Goal: Task Accomplishment & Management: Manage account settings

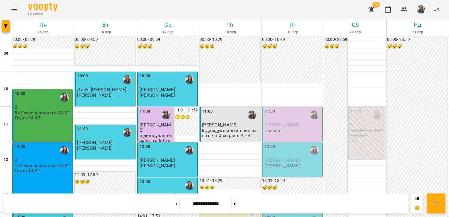
scroll to position [318, 0]
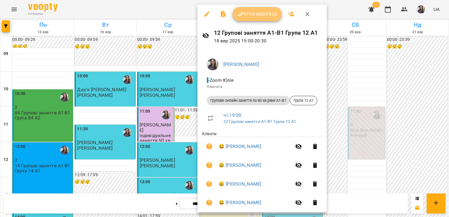
click at [244, 17] on span "Урок відбувся" at bounding box center [257, 14] width 40 height 7
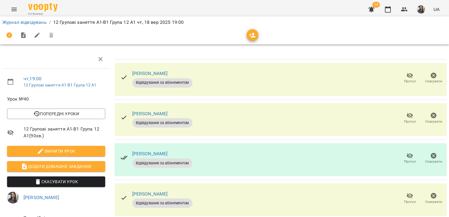
scroll to position [31, 0]
click at [406, 113] on icon "button" at bounding box center [409, 116] width 6 height 6
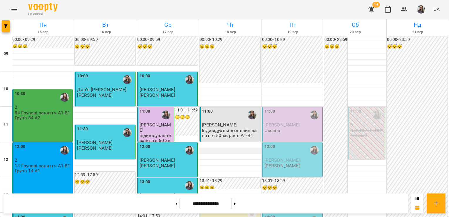
scroll to position [322, 0]
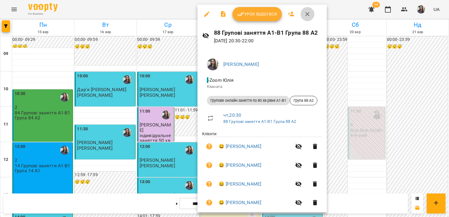
click at [306, 18] on button "button" at bounding box center [307, 14] width 14 height 14
